Goal: Complete application form

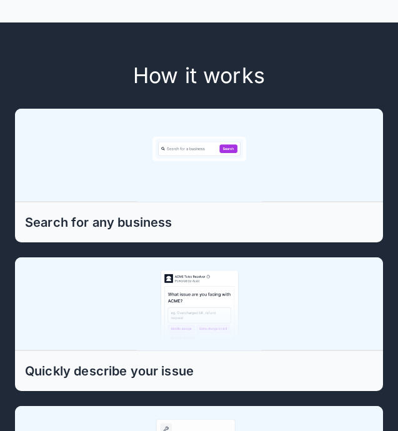
scroll to position [312, 0]
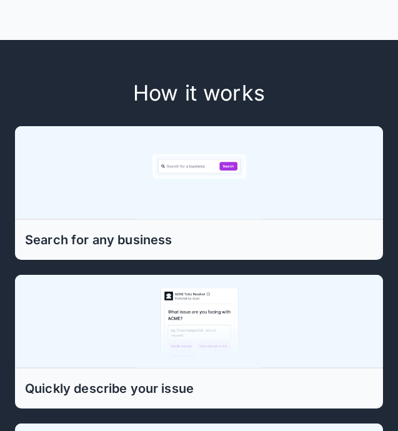
click at [354, 241] on h6 "Search for any business" at bounding box center [199, 240] width 348 height 20
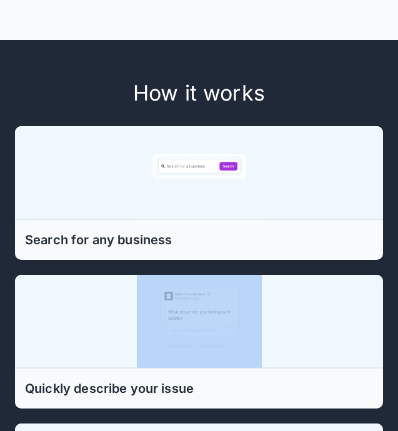
click at [354, 241] on h6 "Search for any business" at bounding box center [199, 240] width 348 height 20
click at [350, 239] on h6 "Search for any business" at bounding box center [199, 240] width 348 height 20
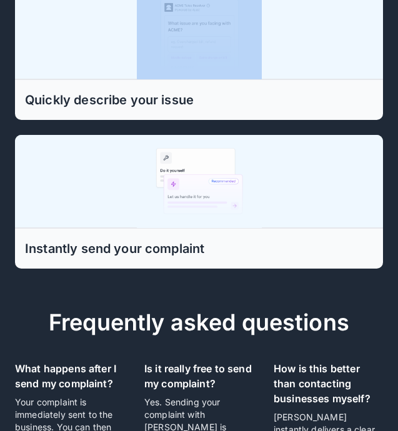
scroll to position [663, 0]
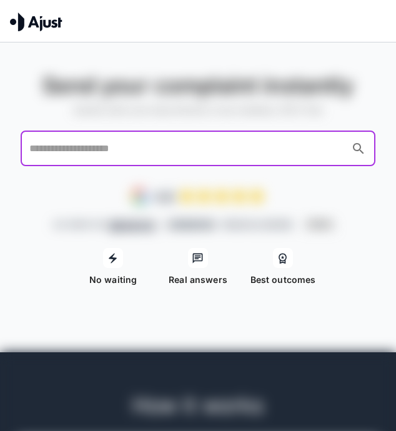
click at [75, 156] on input "text" at bounding box center [186, 149] width 320 height 24
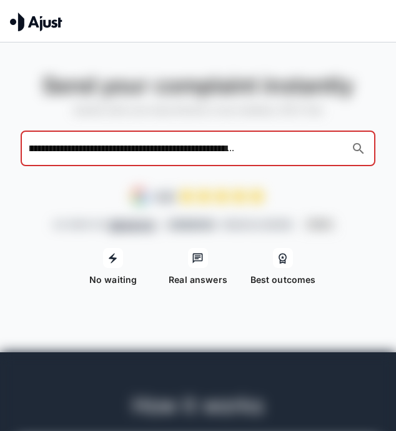
scroll to position [0, 249]
type input "**********"
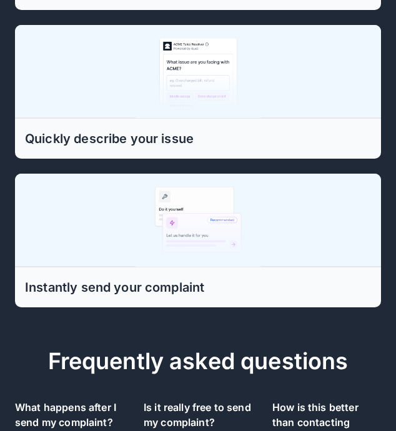
scroll to position [0, 0]
